Goal: Task Accomplishment & Management: Manage account settings

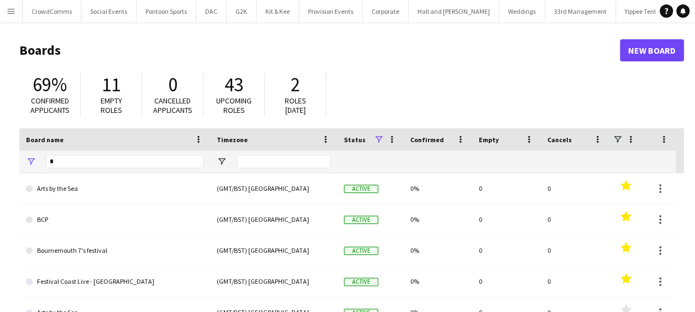
click at [3, 8] on button "Menu" at bounding box center [11, 11] width 22 height 22
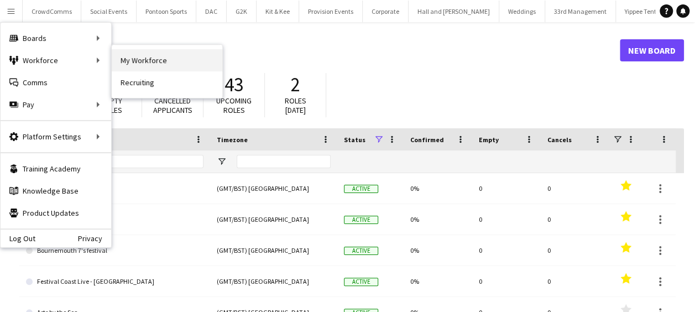
click at [118, 62] on link "My Workforce" at bounding box center [167, 60] width 111 height 22
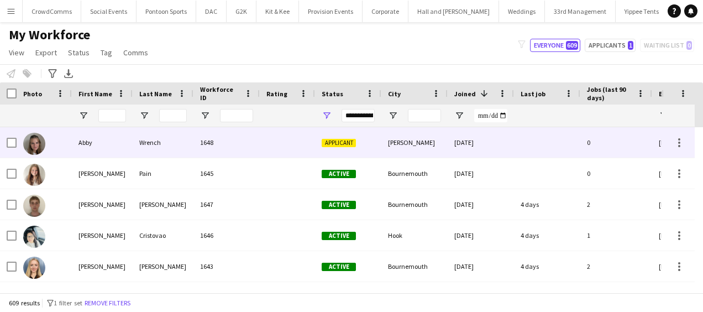
click at [309, 138] on div at bounding box center [287, 142] width 55 height 30
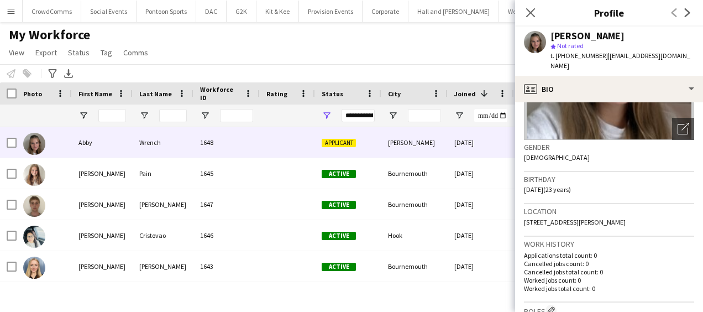
scroll to position [144, 0]
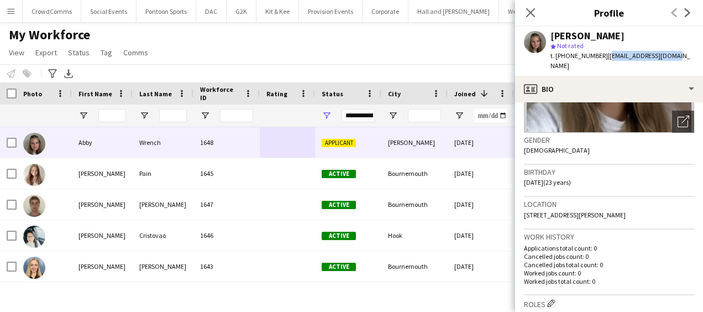
drag, startPoint x: 604, startPoint y: 56, endPoint x: 684, endPoint y: 60, distance: 80.3
click at [684, 60] on app-profile-header "[PERSON_NAME] star Not rated t. [PHONE_NUMBER] | [EMAIL_ADDRESS][DOMAIN_NAME]" at bounding box center [609, 51] width 188 height 49
copy span "[EMAIL_ADDRESS][DOMAIN_NAME]"
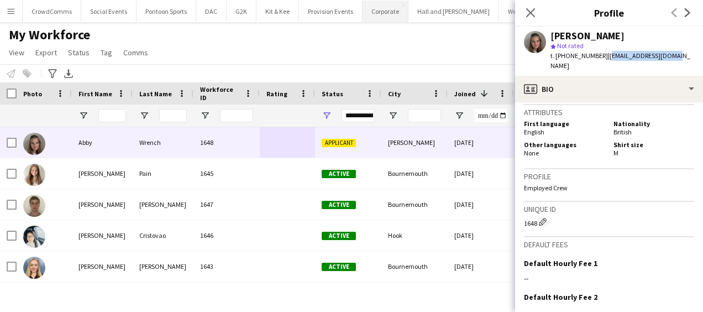
scroll to position [483, 0]
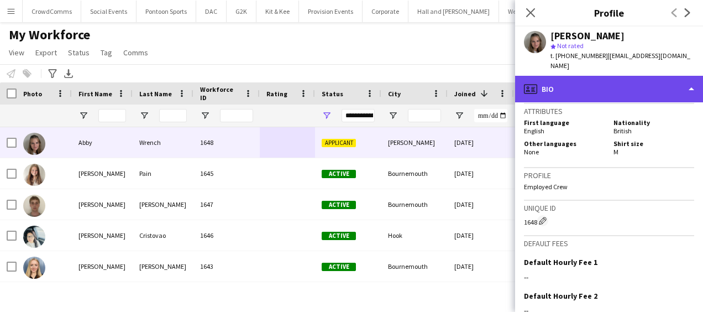
click at [658, 77] on div "profile Bio" at bounding box center [609, 89] width 188 height 27
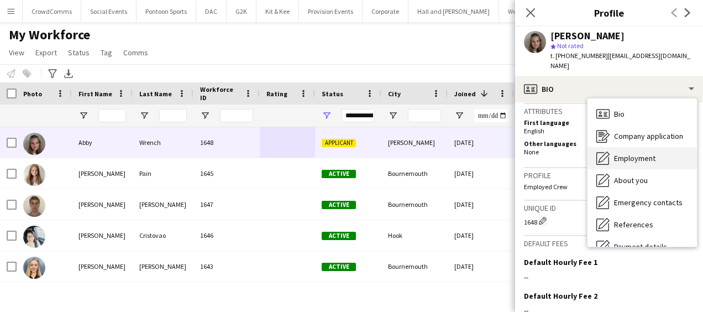
click at [644, 153] on span "Employment" at bounding box center [634, 158] width 41 height 10
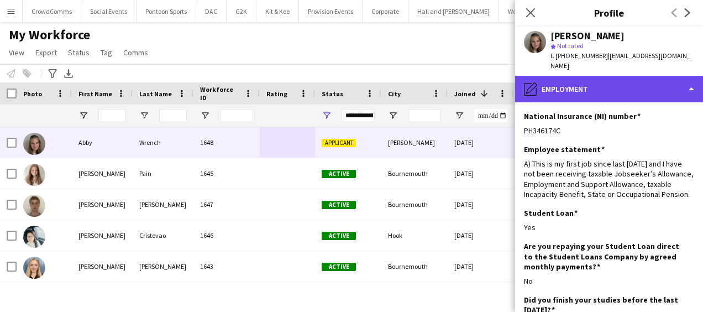
click at [650, 76] on div "pencil4 Employment" at bounding box center [609, 89] width 188 height 27
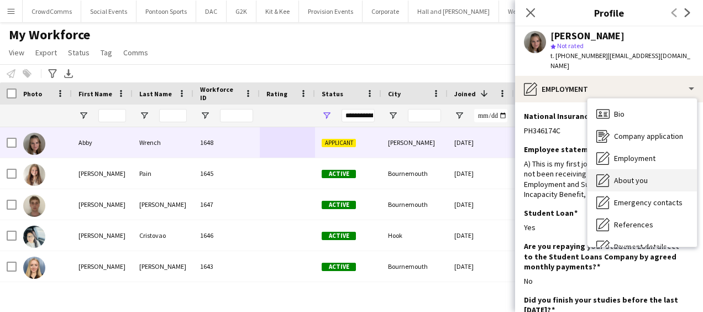
click at [645, 175] on span "About you" at bounding box center [631, 180] width 34 height 10
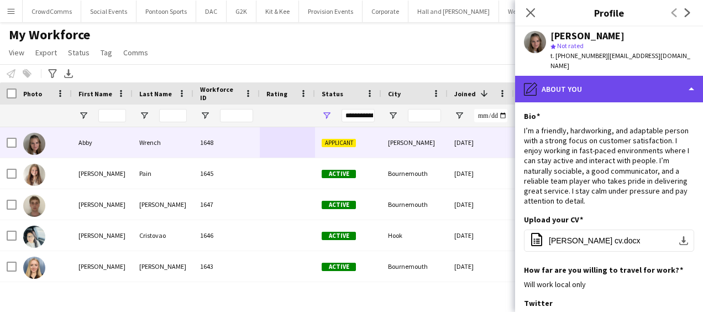
click at [617, 76] on div "pencil4 About you" at bounding box center [609, 89] width 188 height 27
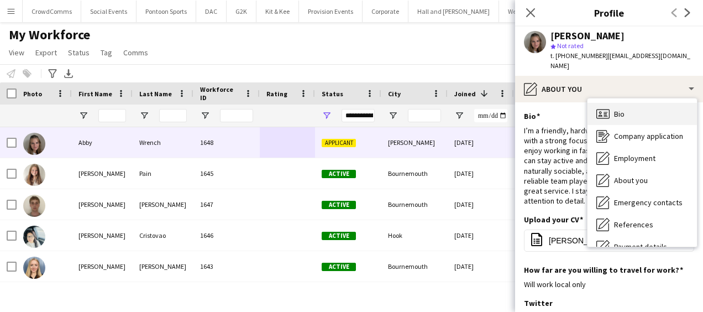
click at [624, 109] on span "Bio" at bounding box center [619, 114] width 11 height 10
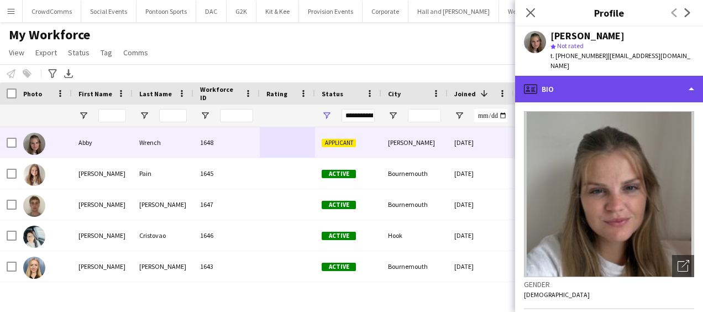
click at [659, 77] on div "profile Bio" at bounding box center [609, 89] width 188 height 27
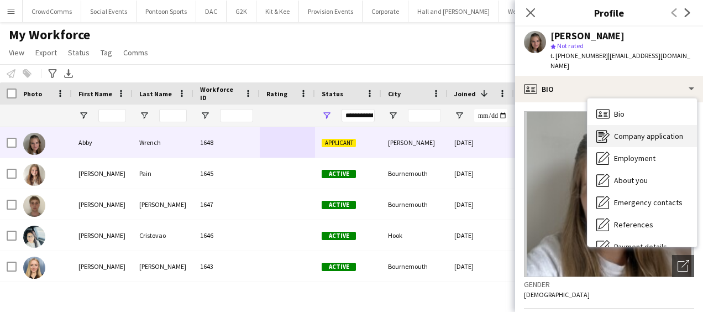
click at [660, 131] on div "Company application Company application" at bounding box center [642, 136] width 109 height 22
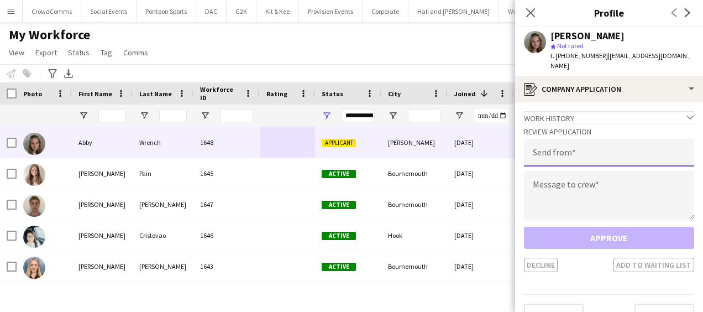
click at [660, 139] on input "email" at bounding box center [609, 153] width 170 height 28
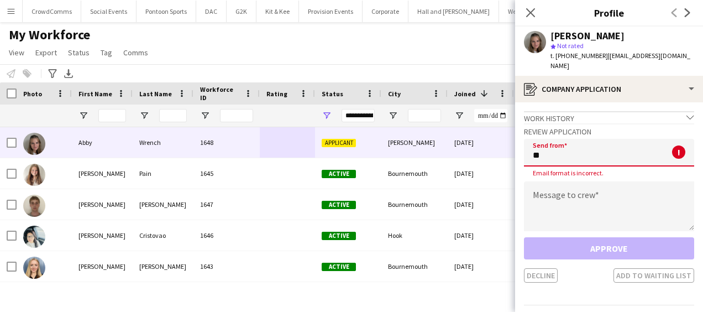
type input "*"
type input "**********"
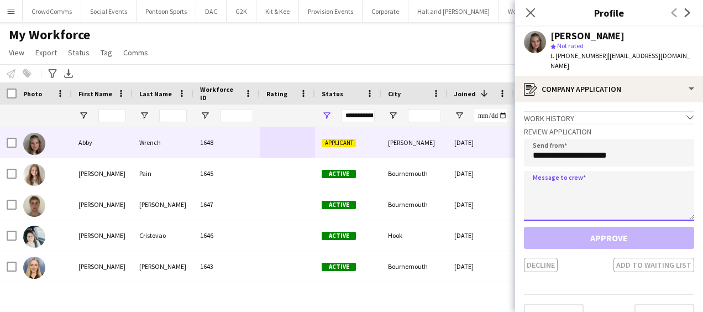
click at [584, 179] on textarea at bounding box center [609, 196] width 170 height 50
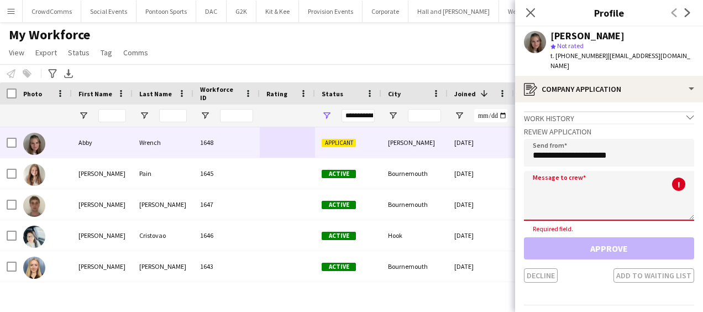
paste textarea "**********"
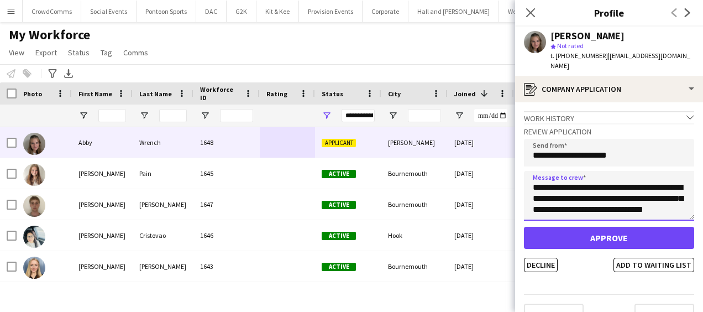
scroll to position [7, 0]
type textarea "**********"
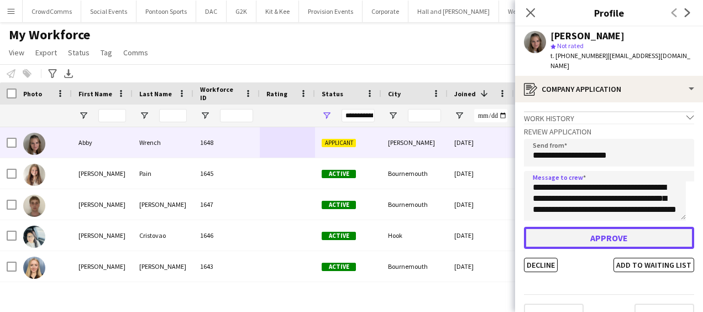
click at [596, 236] on button "Approve" at bounding box center [609, 238] width 170 height 22
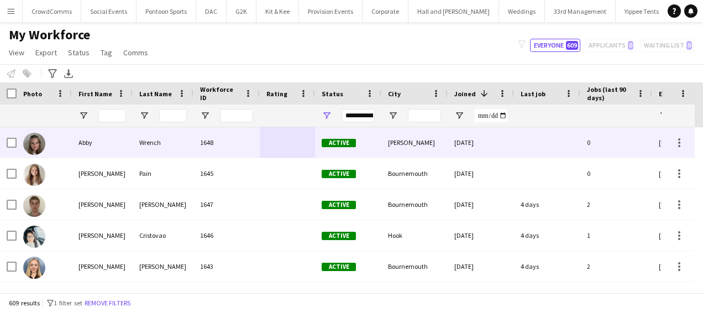
click at [135, 139] on div "Wrench" at bounding box center [163, 142] width 61 height 30
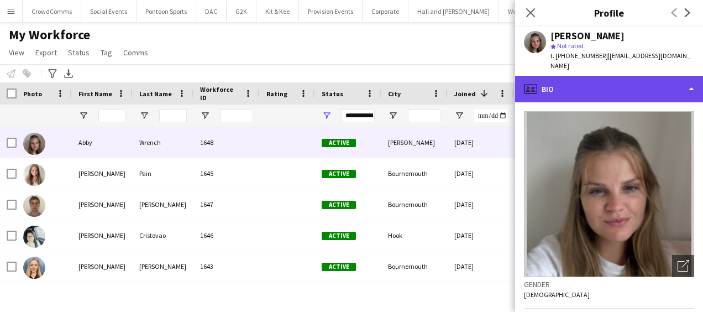
click at [616, 82] on div "profile Bio" at bounding box center [609, 89] width 188 height 27
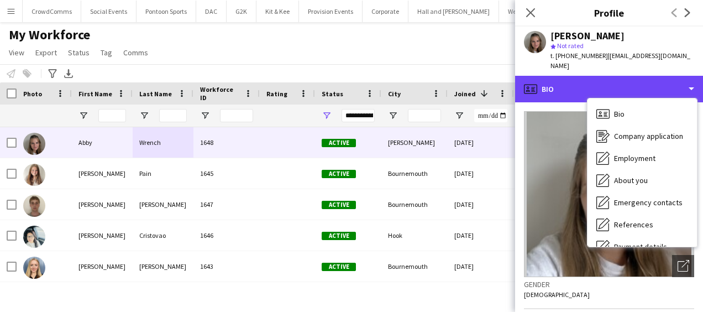
scroll to position [126, 0]
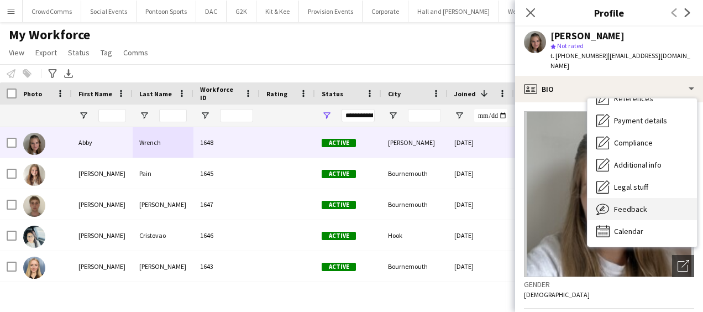
click at [657, 198] on div "Feedback Feedback" at bounding box center [642, 209] width 109 height 22
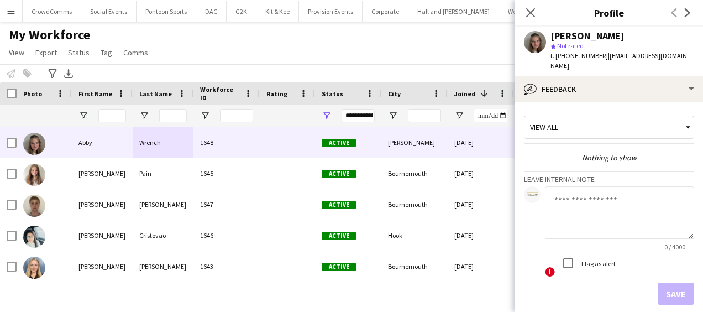
click at [597, 196] on textarea at bounding box center [619, 212] width 149 height 53
paste textarea "**********"
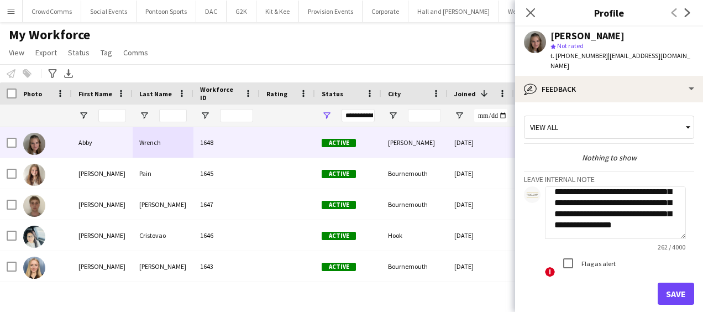
scroll to position [0, 0]
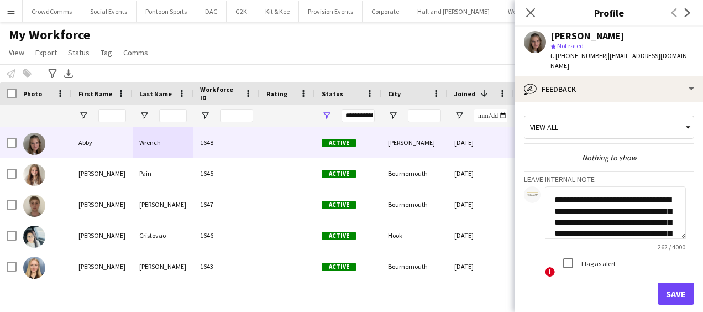
click at [554, 191] on textarea "**********" at bounding box center [615, 212] width 141 height 53
type textarea "**********"
click at [672, 286] on button "Save" at bounding box center [676, 294] width 36 height 22
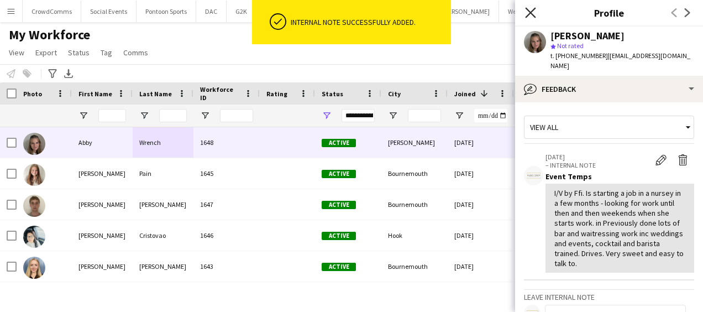
click at [531, 10] on icon "Close pop-in" at bounding box center [530, 12] width 11 height 11
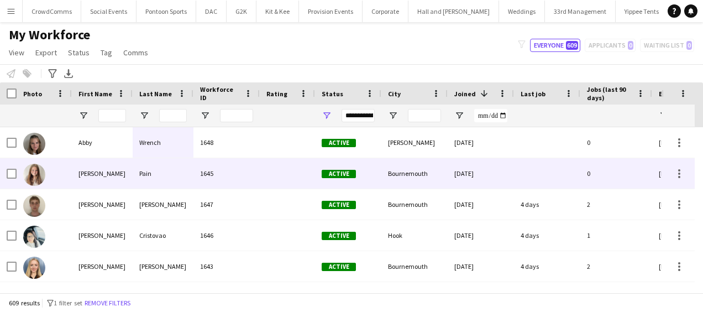
click at [160, 169] on div "Pain" at bounding box center [163, 173] width 61 height 30
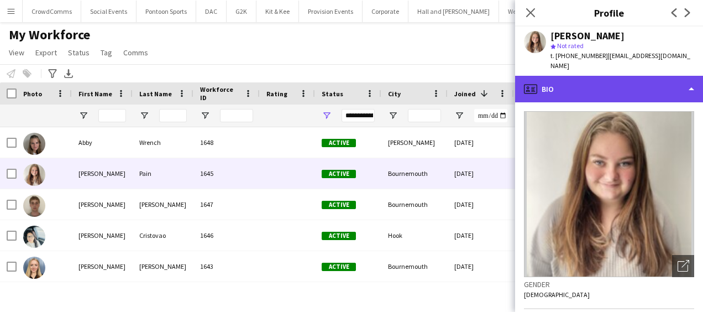
click at [637, 83] on div "profile Bio" at bounding box center [609, 89] width 188 height 27
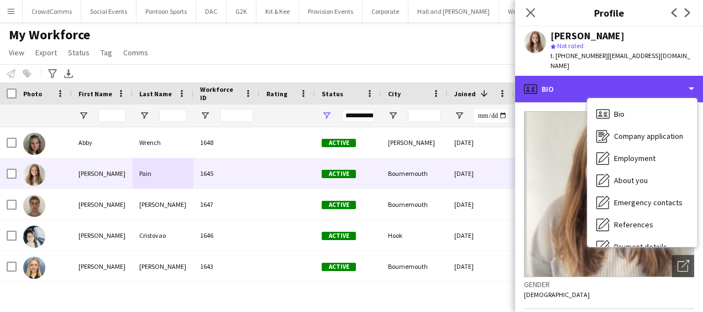
scroll to position [126, 0]
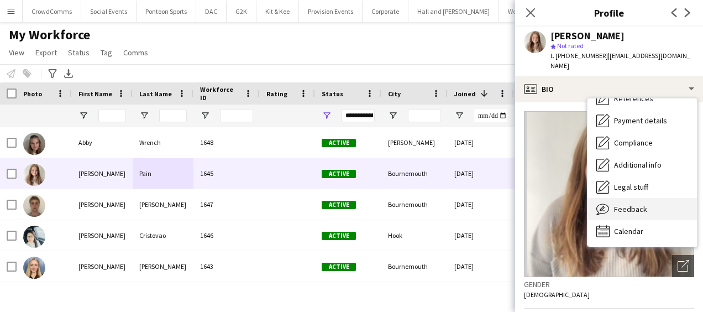
click at [652, 207] on div "Feedback Feedback" at bounding box center [642, 209] width 109 height 22
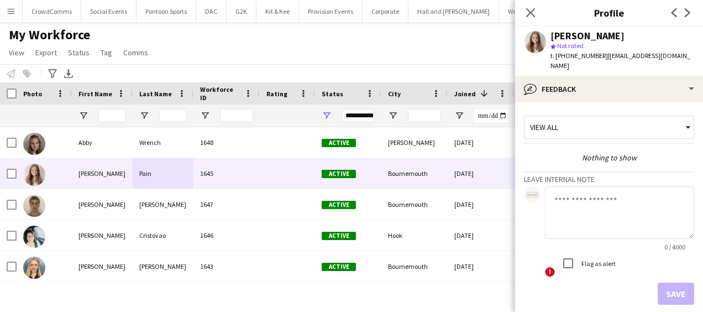
click at [579, 188] on textarea at bounding box center [619, 212] width 149 height 53
paste textarea "**********"
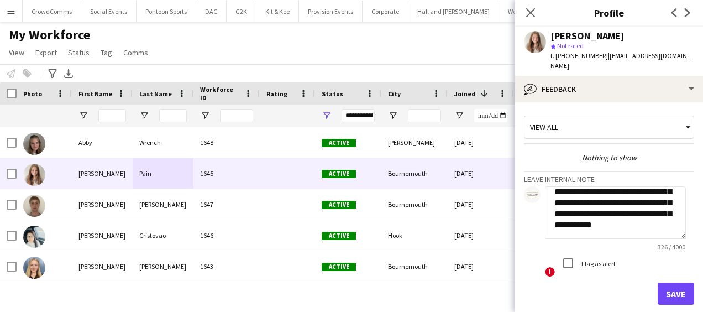
scroll to position [0, 0]
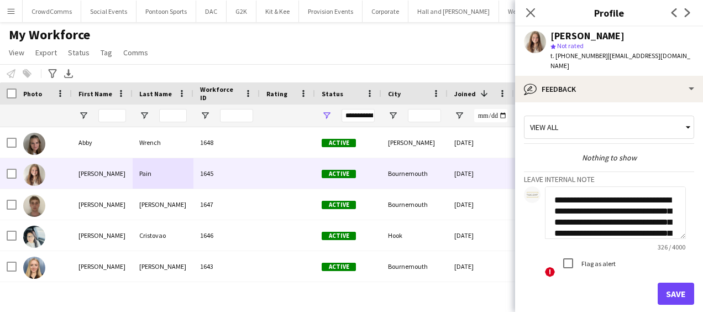
click at [555, 187] on textarea "**********" at bounding box center [615, 212] width 141 height 53
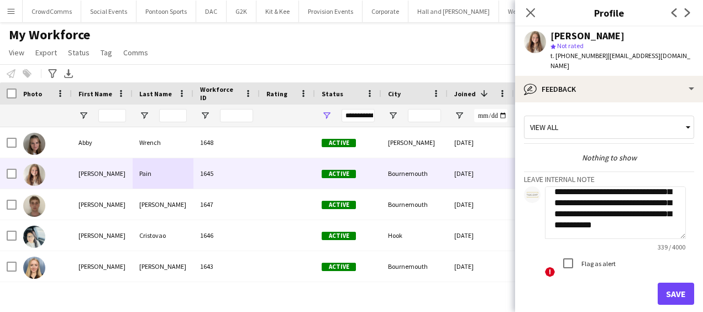
scroll to position [96, 0]
type textarea "**********"
click at [669, 283] on button "Save" at bounding box center [676, 294] width 36 height 22
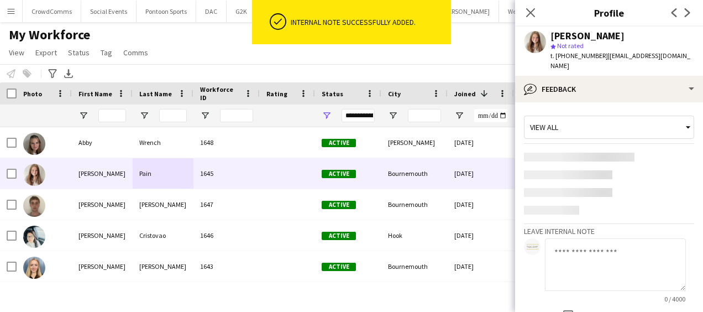
scroll to position [0, 0]
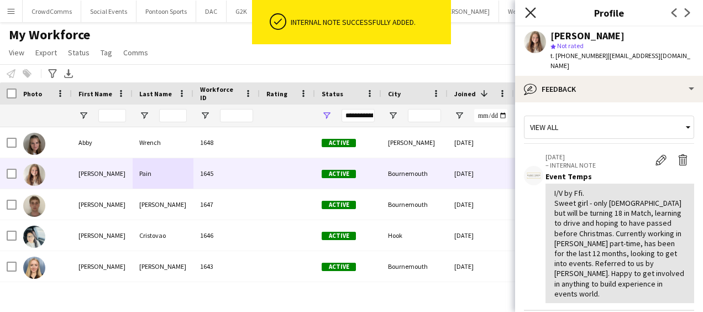
click at [531, 13] on icon at bounding box center [530, 12] width 11 height 11
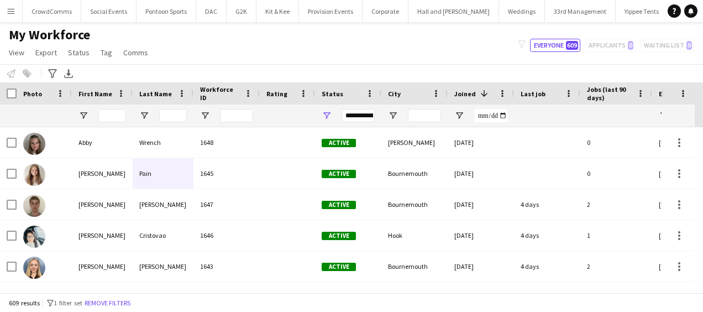
click at [12, 12] on app-icon "Menu" at bounding box center [11, 11] width 9 height 9
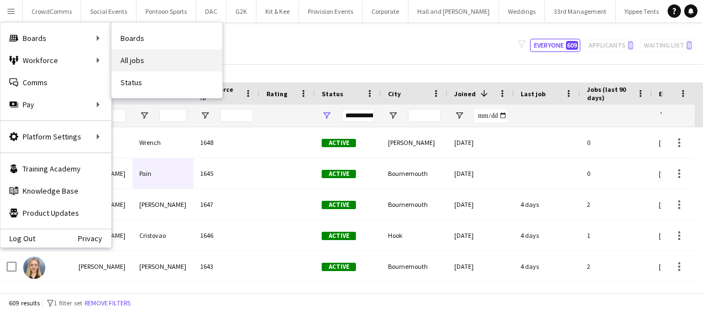
click at [136, 65] on link "All jobs" at bounding box center [167, 60] width 111 height 22
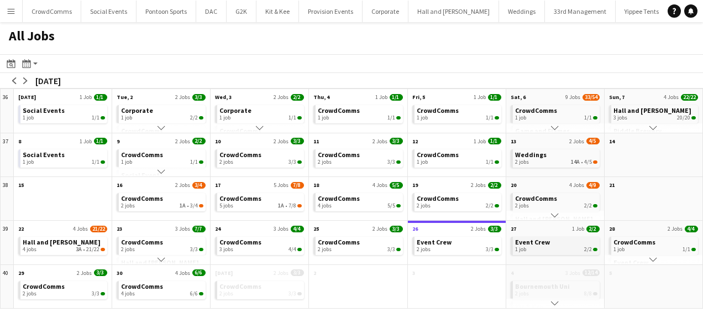
click at [543, 240] on span "Event Crew" at bounding box center [532, 242] width 35 height 8
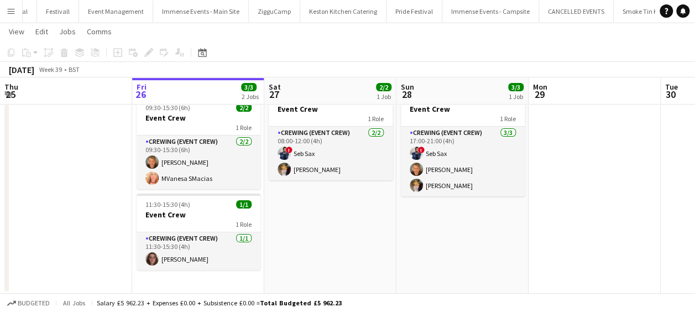
scroll to position [41, 0]
